Goal: Task Accomplishment & Management: Complete application form

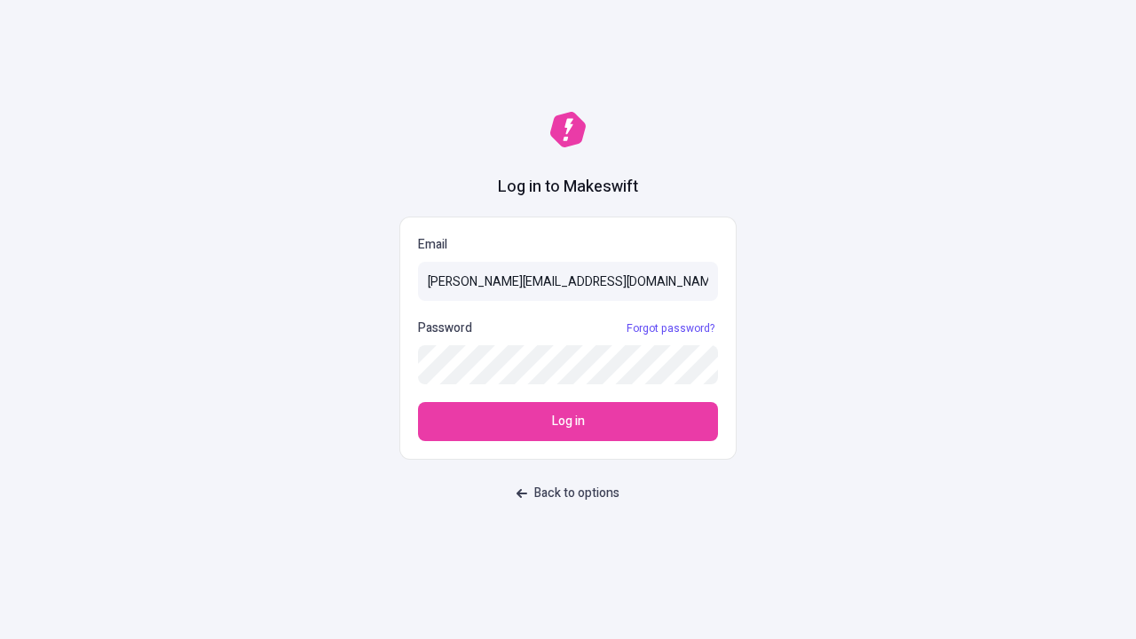
type input "[PERSON_NAME][EMAIL_ADDRESS][DOMAIN_NAME]"
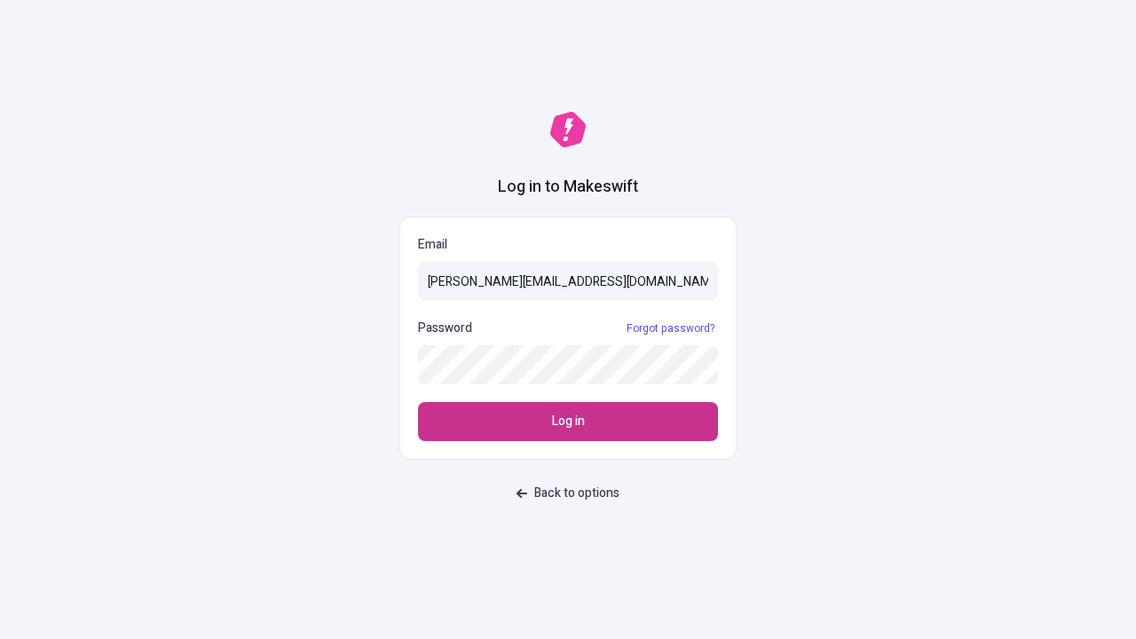
click at [568, 422] on span "Log in" at bounding box center [568, 422] width 33 height 20
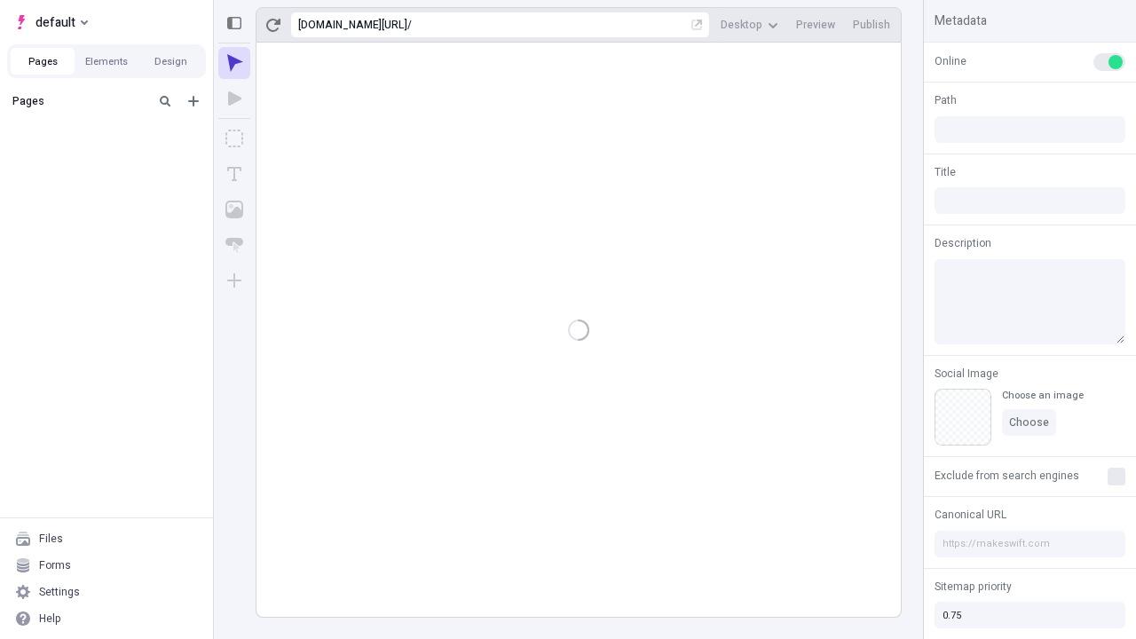
type input "/deep-link-[PERSON_NAME]"
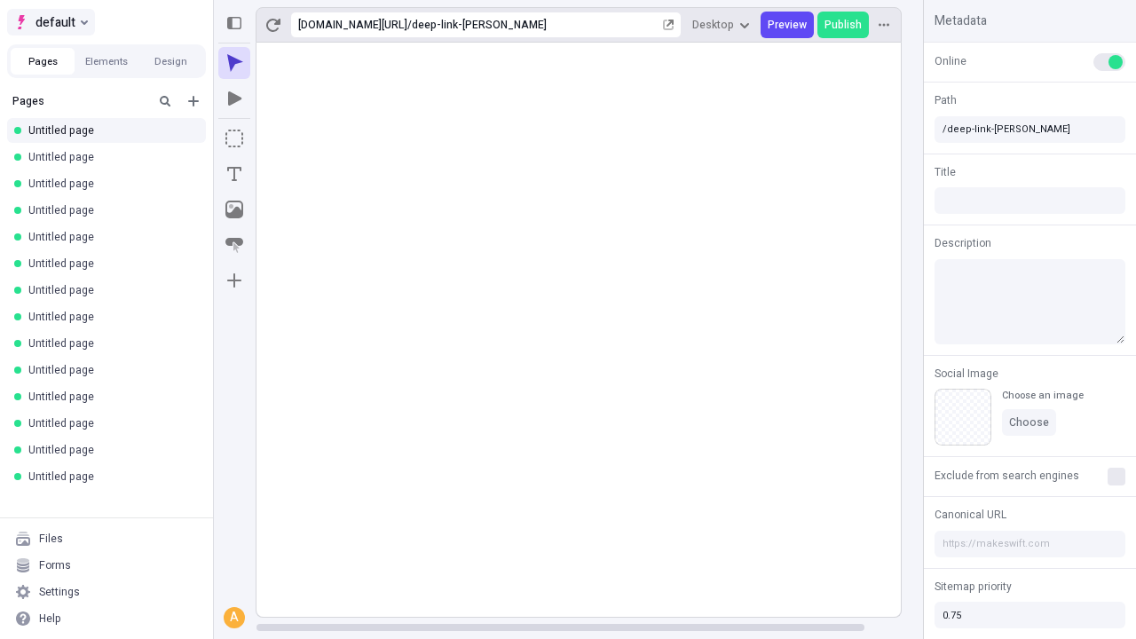
click at [50, 22] on span "default" at bounding box center [56, 22] width 40 height 21
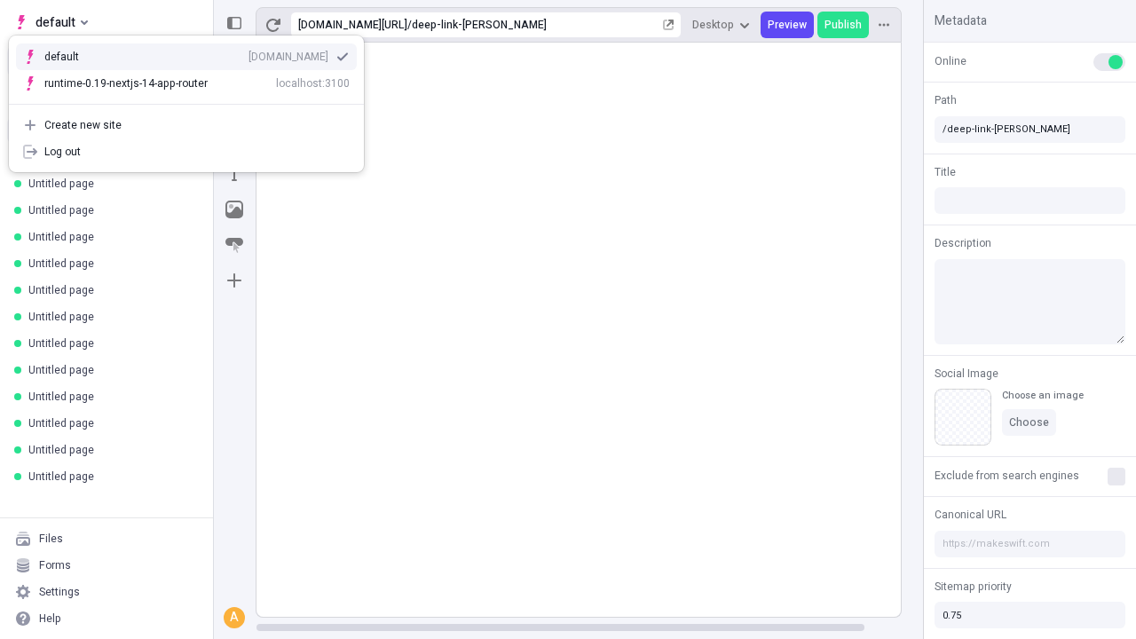
click at [249, 53] on div "[DOMAIN_NAME]" at bounding box center [289, 57] width 80 height 14
click at [194, 101] on icon "Add new" at bounding box center [193, 101] width 11 height 11
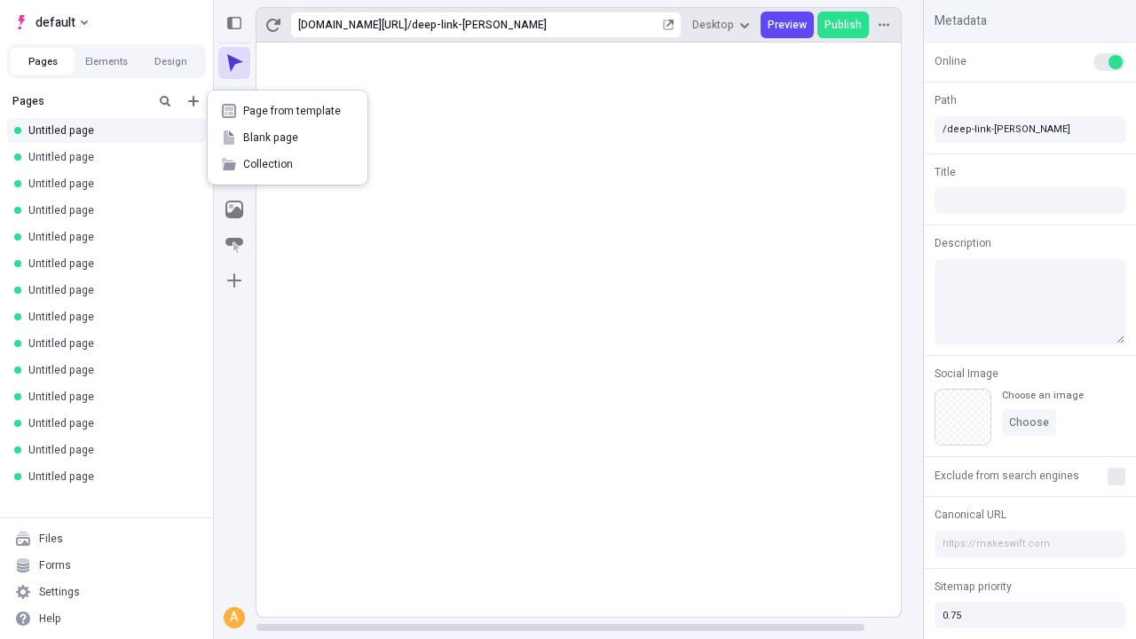
click at [288, 138] on span "Blank page" at bounding box center [298, 138] width 110 height 14
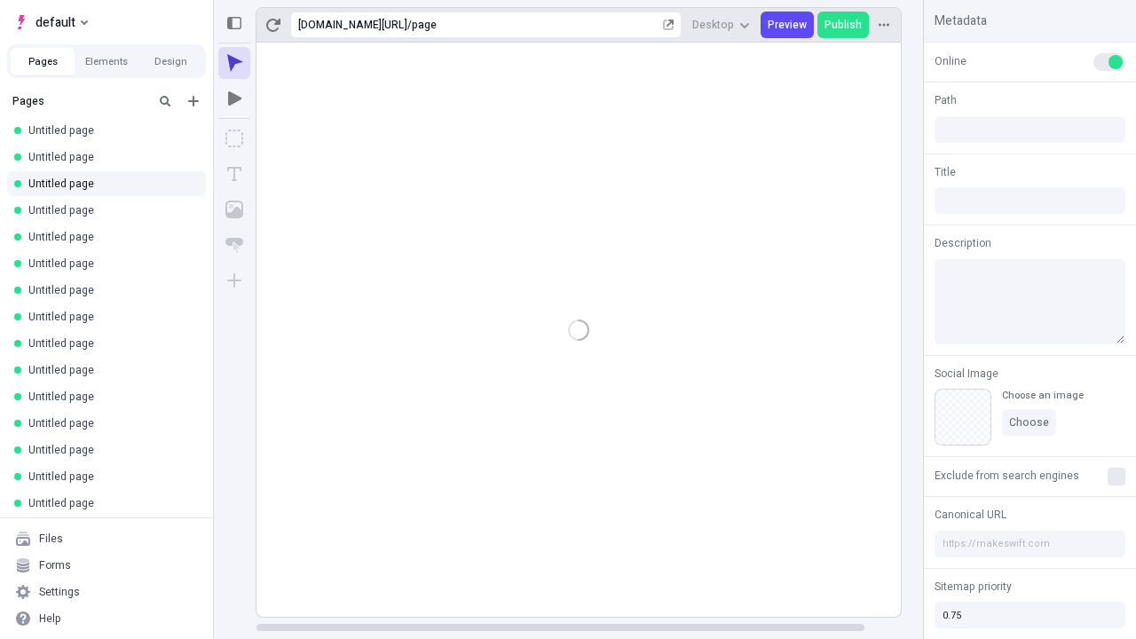
type input "/page"
